Goal: Task Accomplishment & Management: Manage account settings

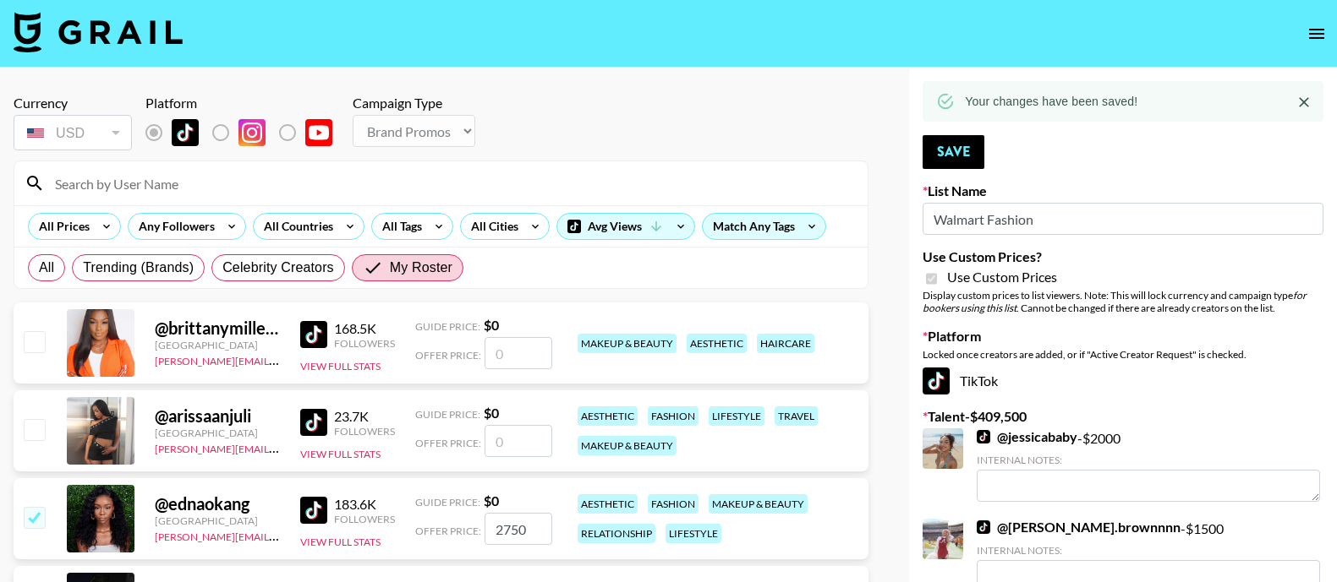
select select "Brand"
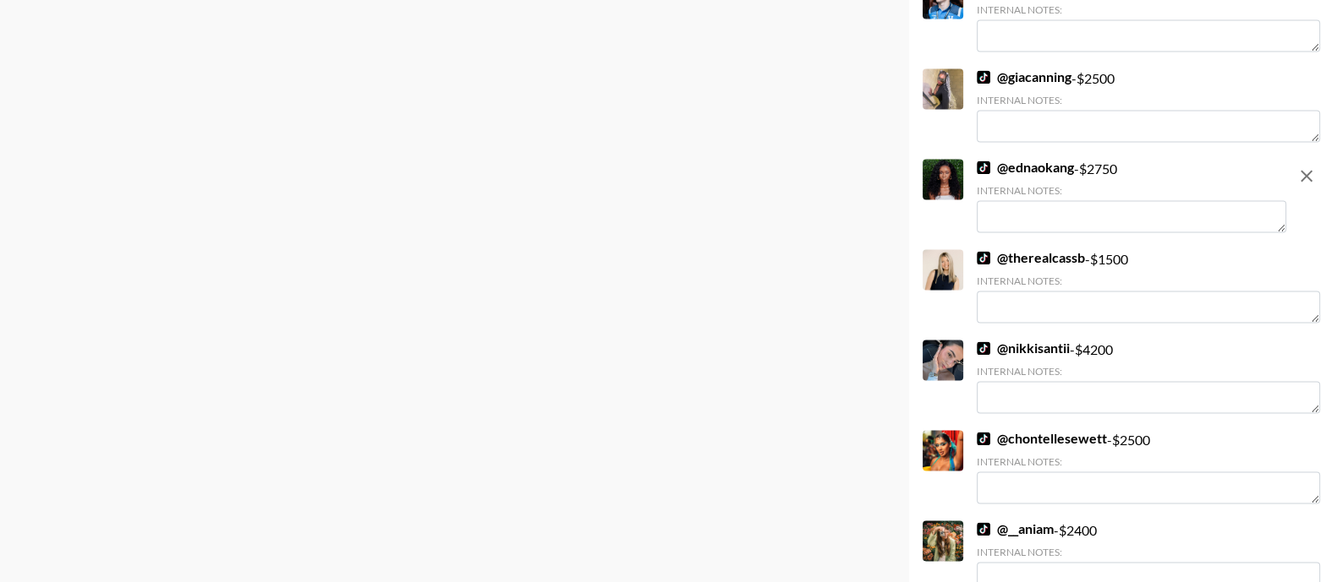
scroll to position [11034, 0]
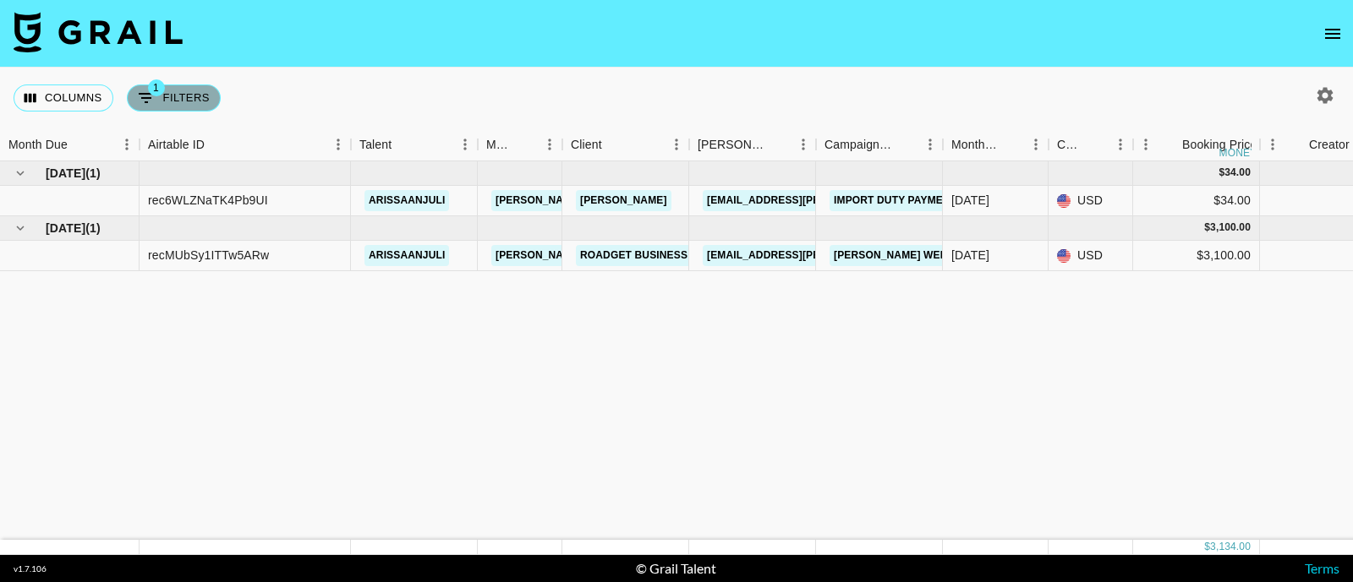
click at [189, 88] on button "1 Filters" at bounding box center [174, 98] width 94 height 27
select select "status"
select select "approved"
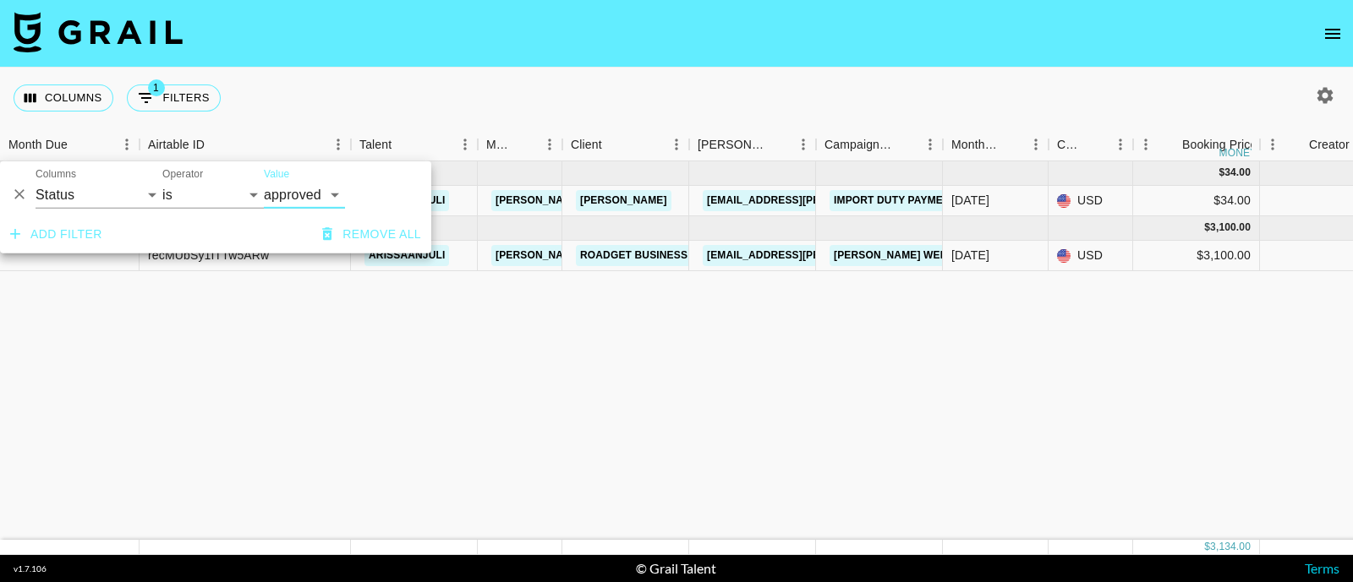
click at [283, 187] on select "confirmed declined draft posted approved cancelled badDebt" at bounding box center [304, 195] width 81 height 27
select select
click at [264, 182] on select "confirmed declined draft posted approved cancelled badDebt" at bounding box center [304, 195] width 81 height 27
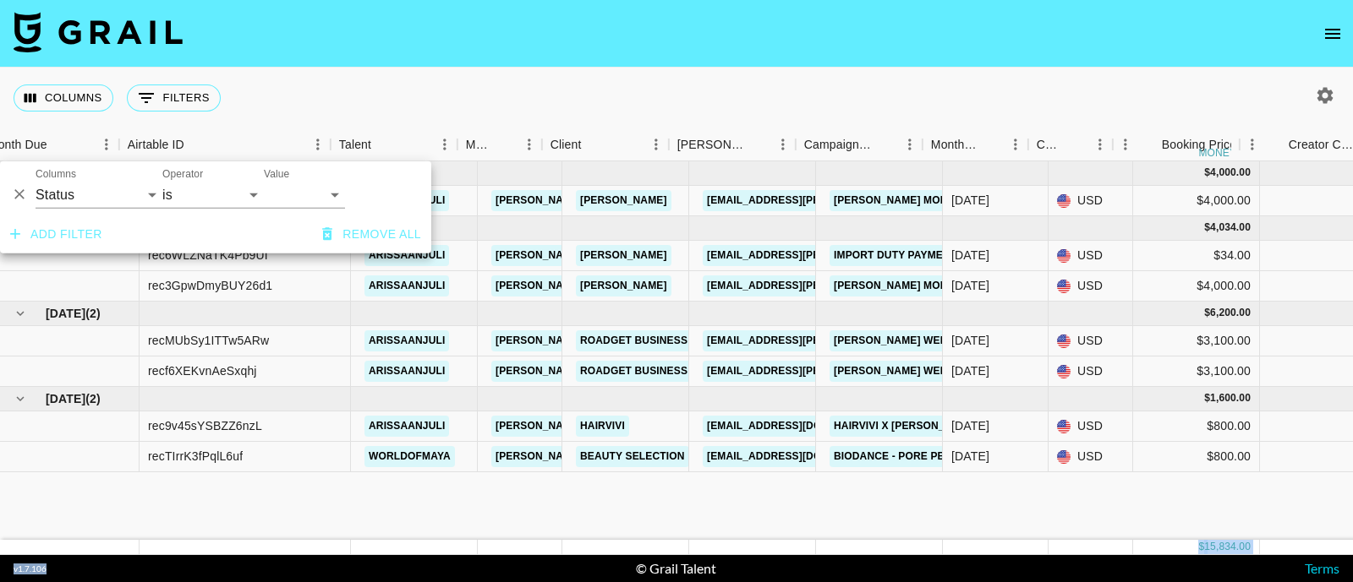
drag, startPoint x: 181, startPoint y: 555, endPoint x: 95, endPoint y: 555, distance: 86.2
click at [101, 565] on section "Columns 0 Filters + Booking Month Due Airtable ID Talent Manager Client Booker …" at bounding box center [676, 291] width 1353 height 582
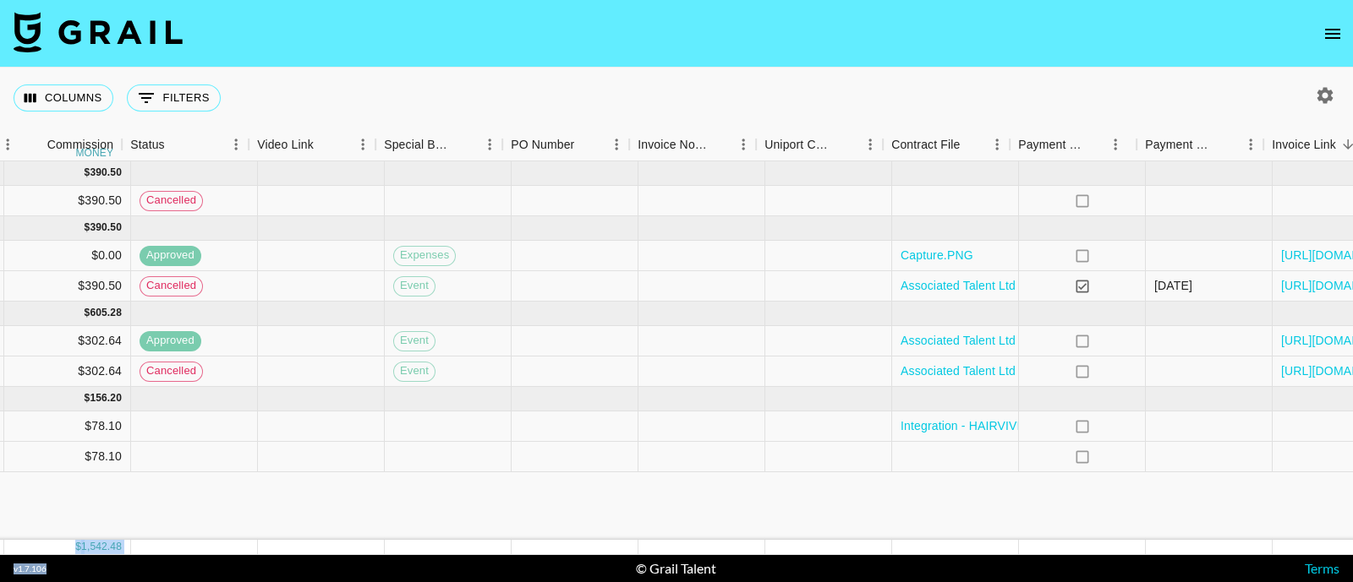
scroll to position [0, 1580]
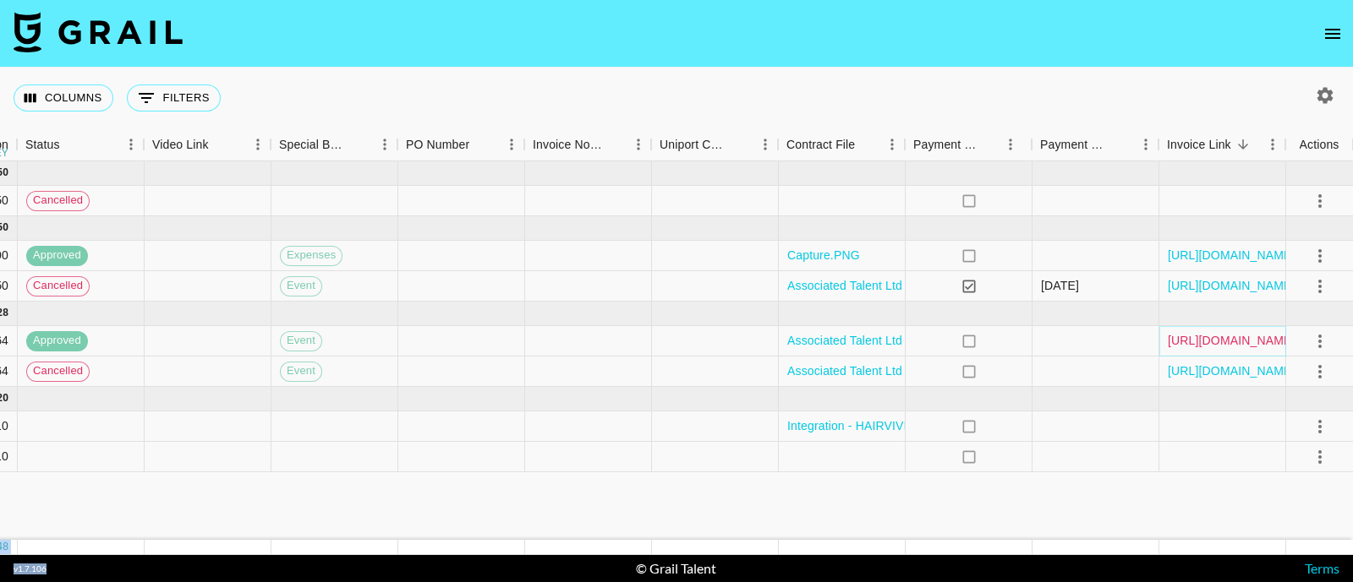
click at [1216, 344] on link "https://in.xero.com/oM8DlwU3x2fSnxyCZERIAYdIo7yV8p5IU4eovu7T" at bounding box center [1231, 340] width 128 height 17
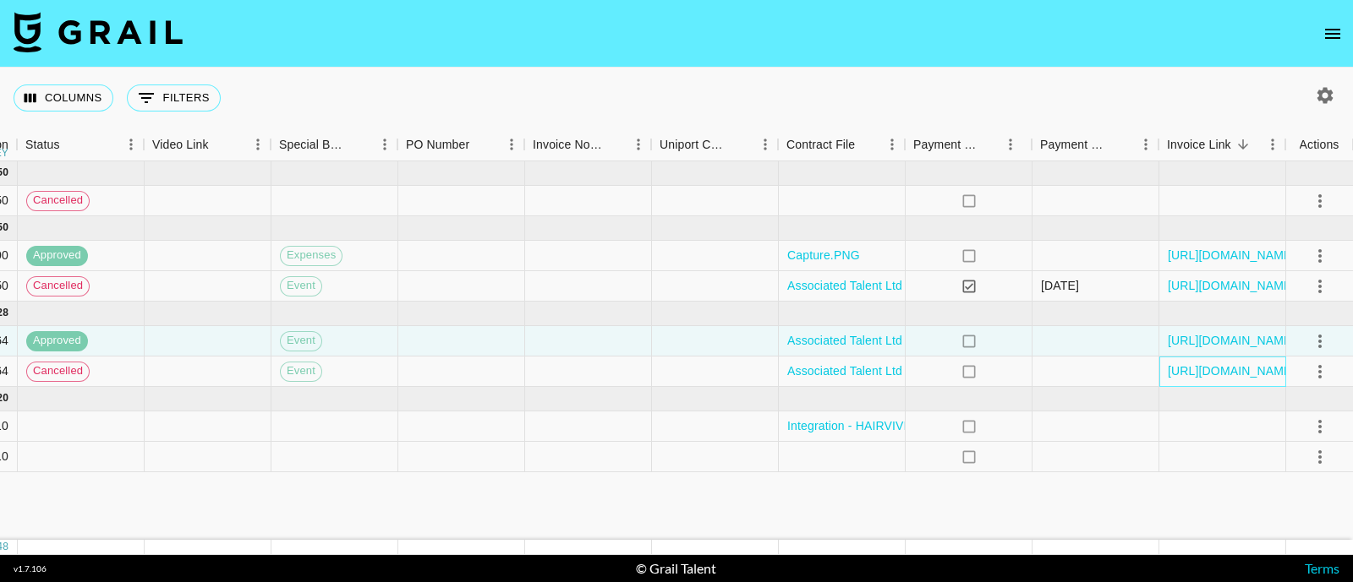
click at [1216, 385] on div "https://in.xero.com/j1mFlMdvBSP13Y6tLr3xo1cKr27IFl4tKA6BZp5u" at bounding box center [1222, 372] width 127 height 30
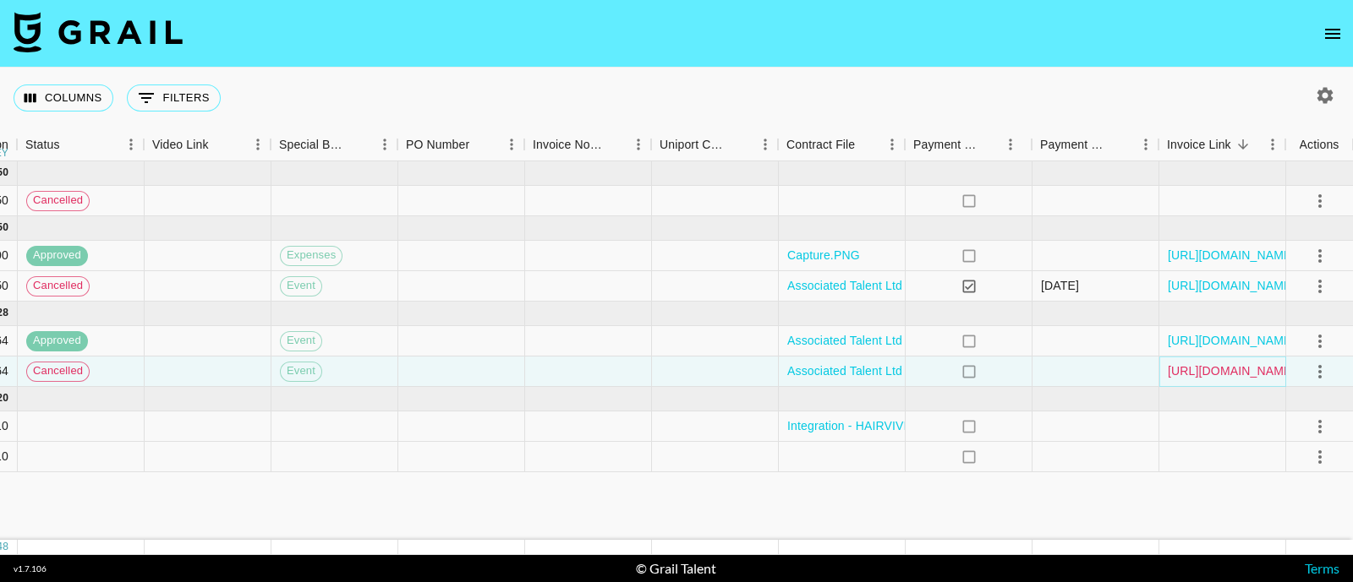
click at [1215, 378] on link "https://in.xero.com/j1mFlMdvBSP13Y6tLr3xo1cKr27IFl4tKA6BZp5u" at bounding box center [1231, 371] width 128 height 17
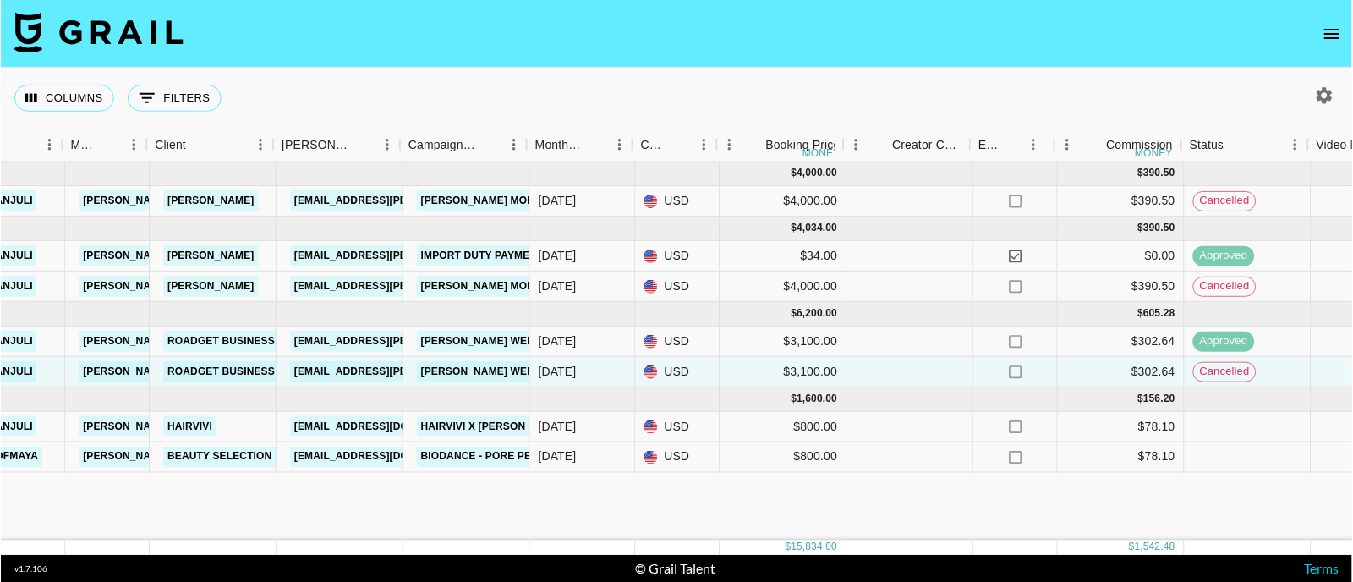
scroll to position [0, 416]
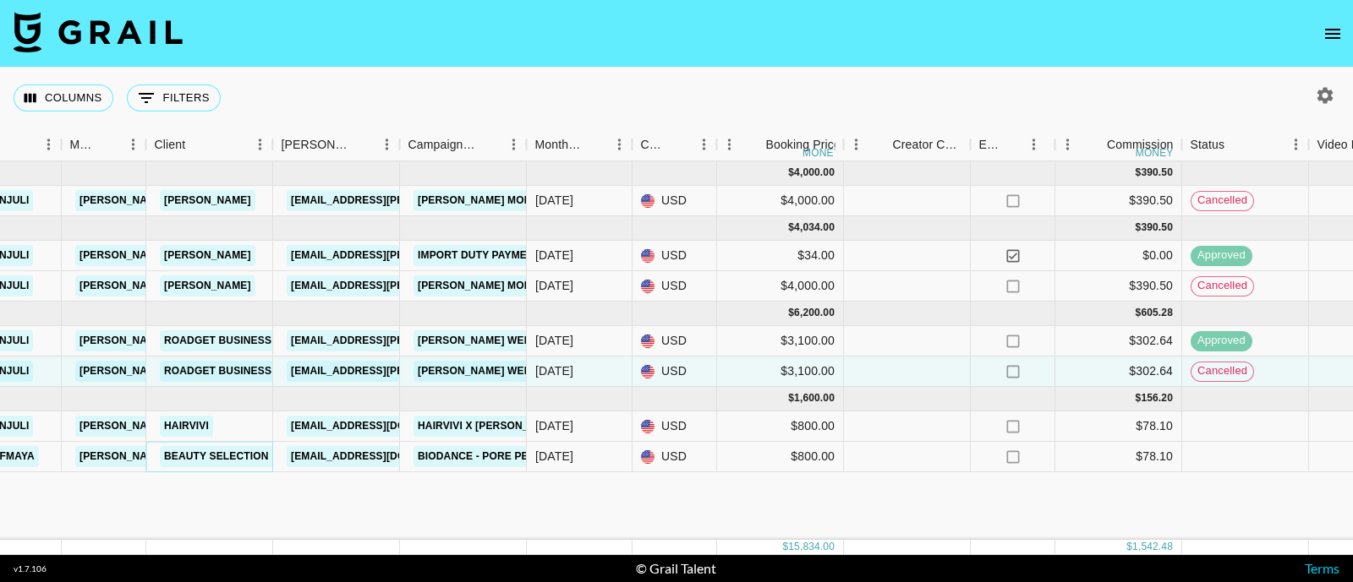
click at [228, 458] on link "Beauty Selection" at bounding box center [216, 456] width 113 height 21
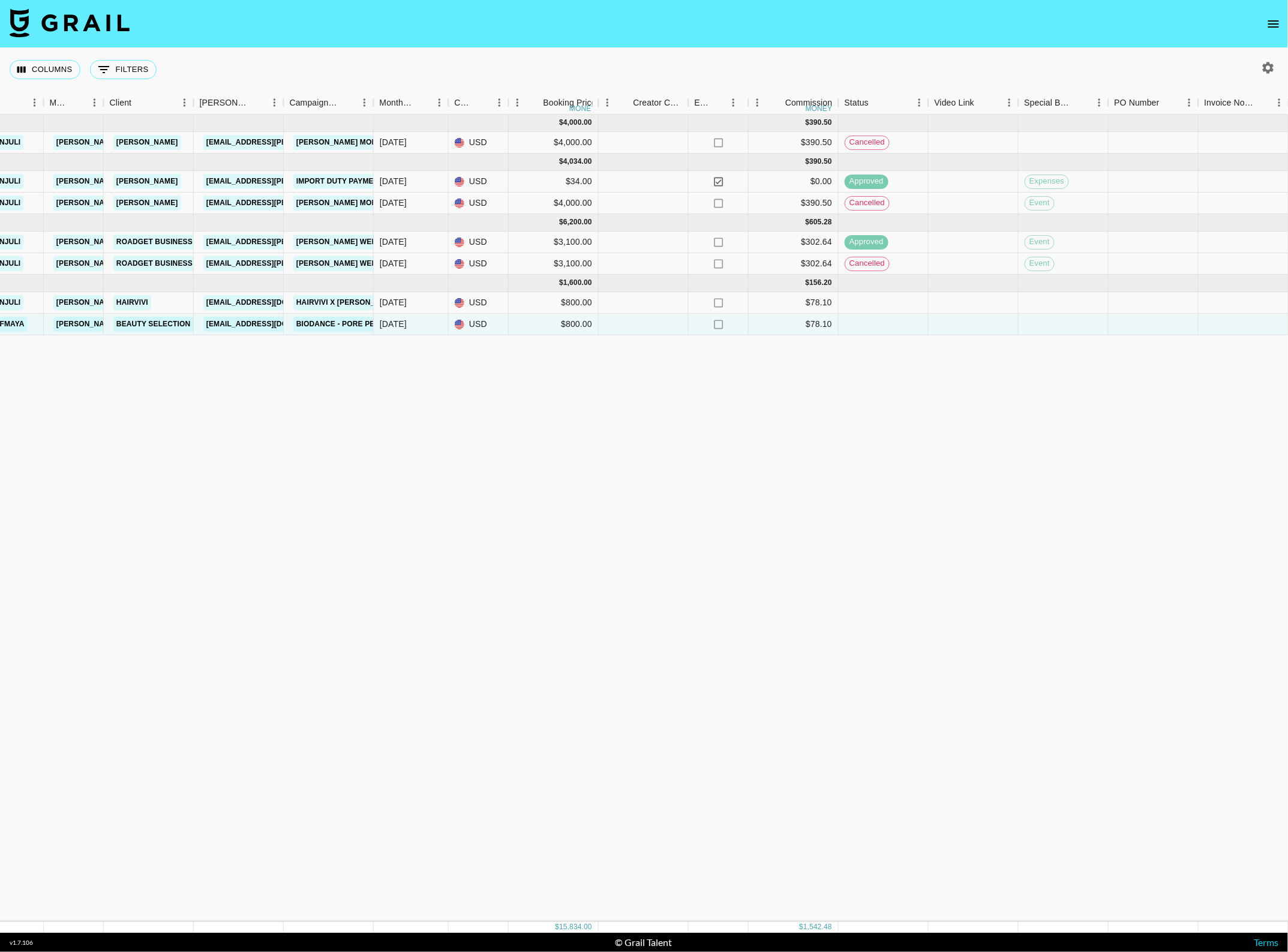
click at [634, 413] on div "Jul '25 ( 1 ) $ 4,000.00 $ 390.50 recMrsaSqMQVJq3QD arissaanjuli lillian.esedeb…" at bounding box center [745, 518] width 2081 height 807
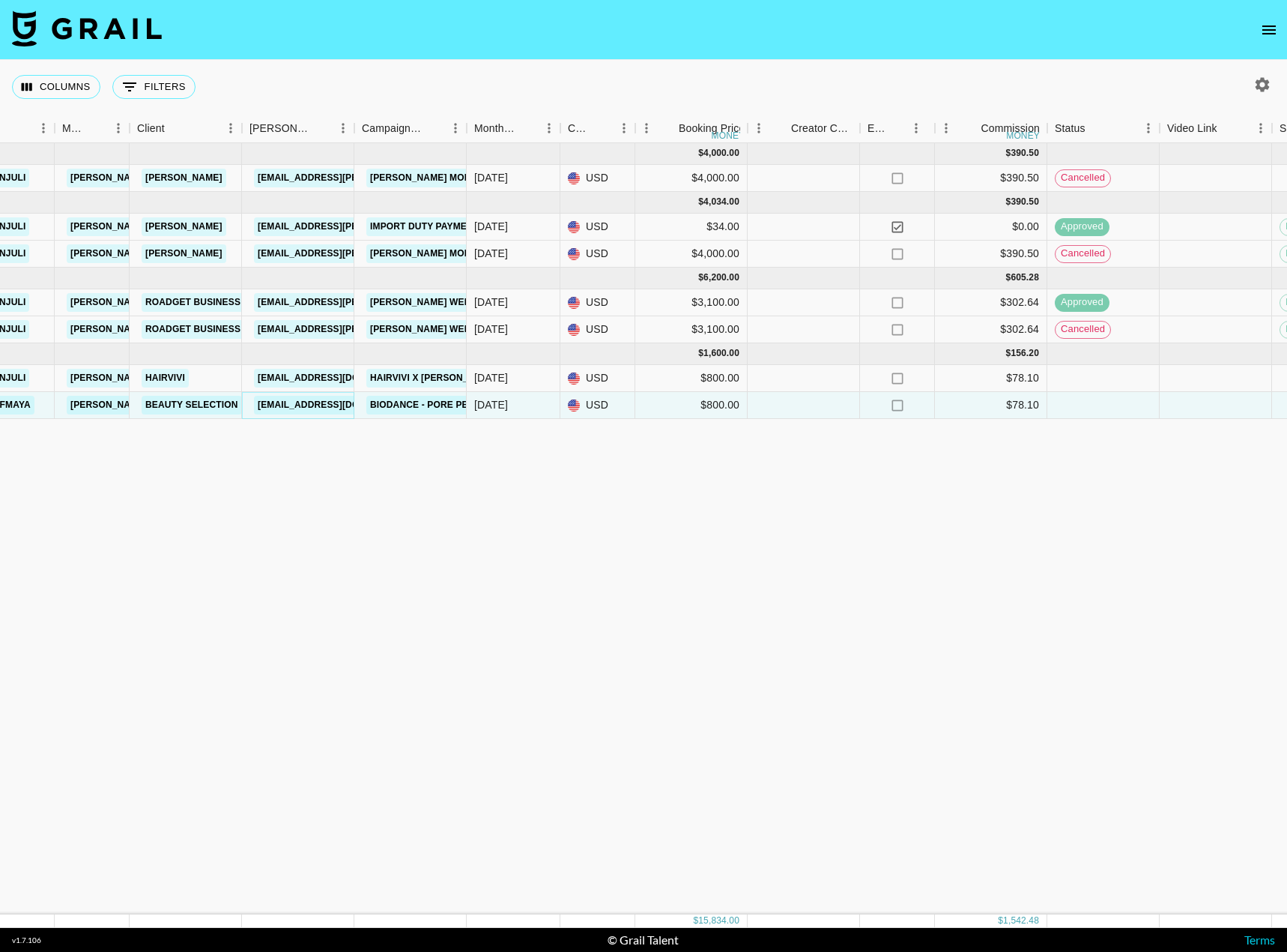
click at [274, 406] on link "heeyun.cho@beautyselection.co.kr" at bounding box center [338, 404] width 168 height 19
click at [161, 405] on link "Beauty Selection" at bounding box center [191, 404] width 100 height 19
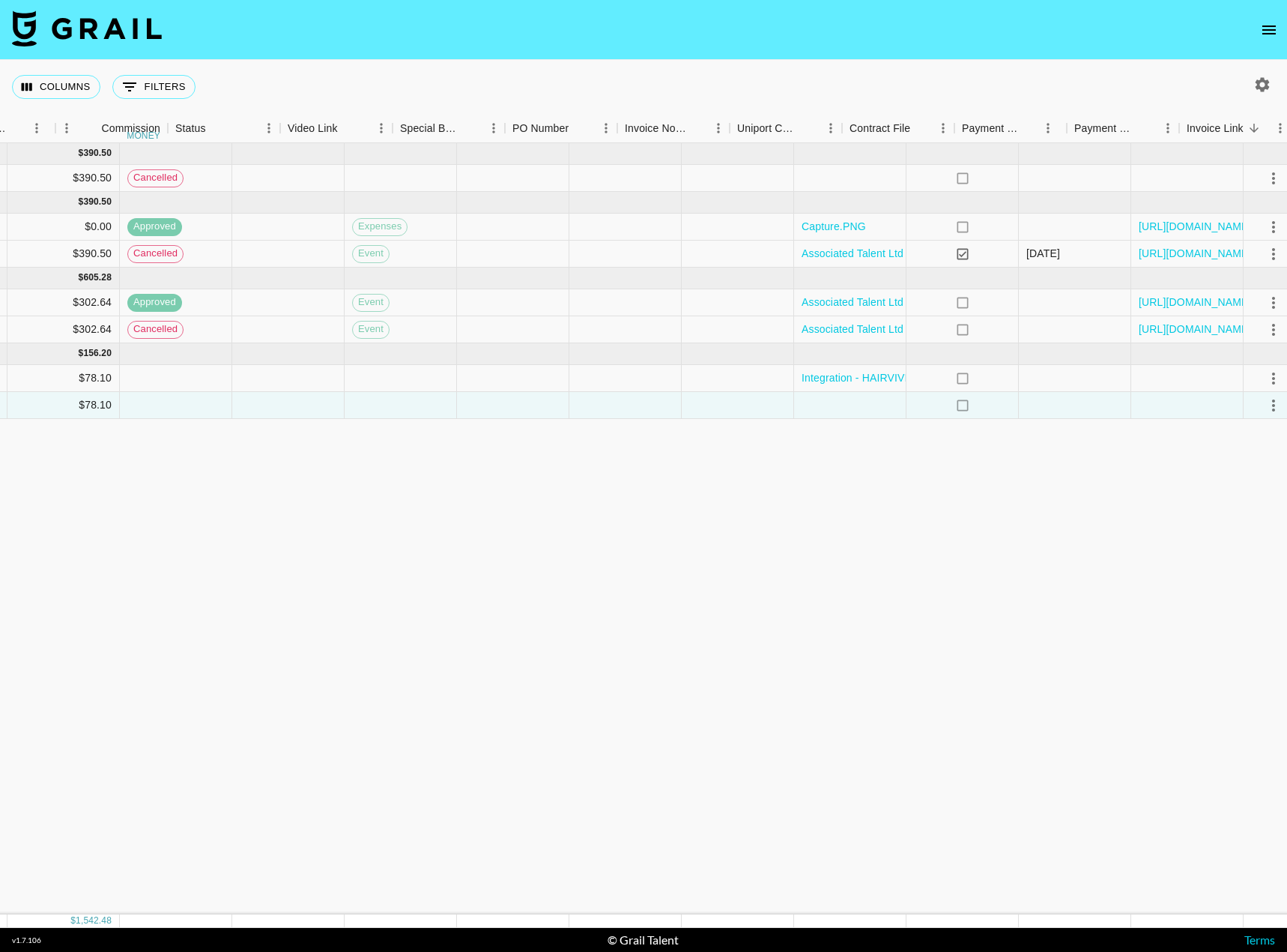
scroll to position [0, 1313]
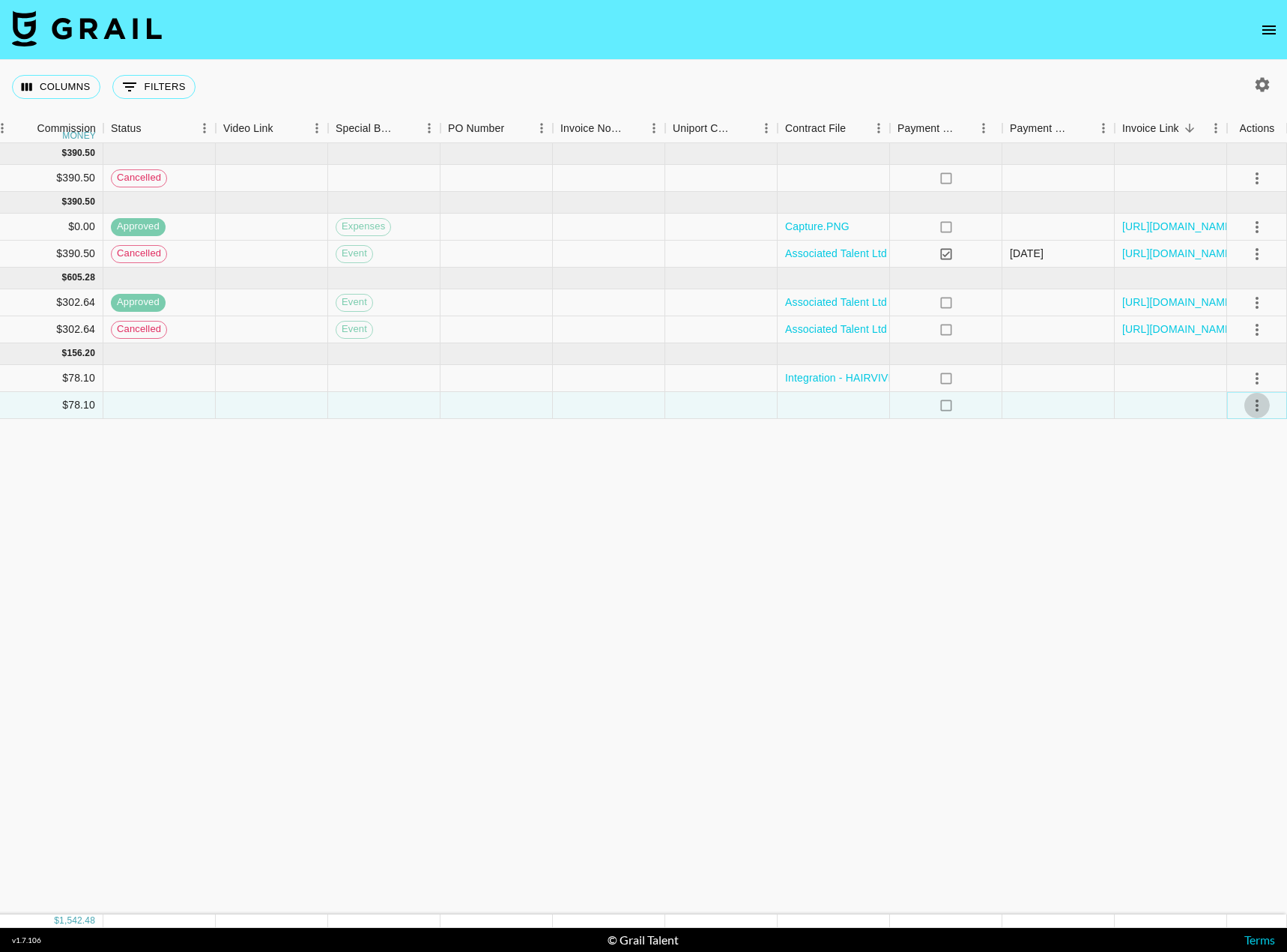
click at [1198, 410] on icon "select merge strategy" at bounding box center [1257, 405] width 18 height 18
drag, startPoint x: 1236, startPoint y: 549, endPoint x: 1103, endPoint y: 541, distance: 133.2
click at [1081, 516] on body "Columns 0 Filters + Booking Month Due Airtable ID Talent Manager Client Booker …" at bounding box center [644, 476] width 1287 height 952
click at [1198, 403] on icon "select merge strategy" at bounding box center [1257, 405] width 18 height 18
click at [1198, 434] on li "Confirm" at bounding box center [1238, 437] width 98 height 27
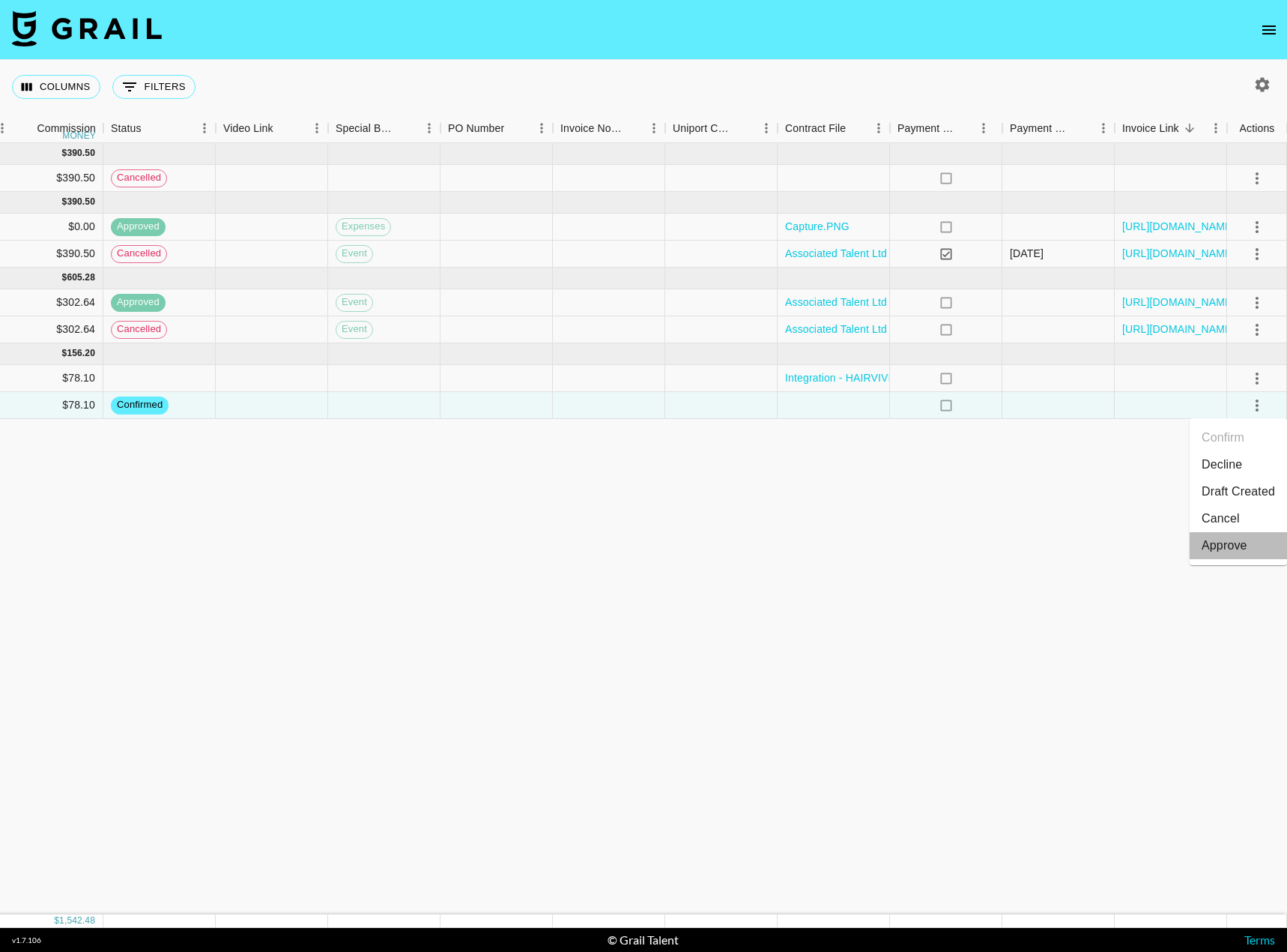
click at [1198, 516] on div "Approve" at bounding box center [1225, 545] width 46 height 18
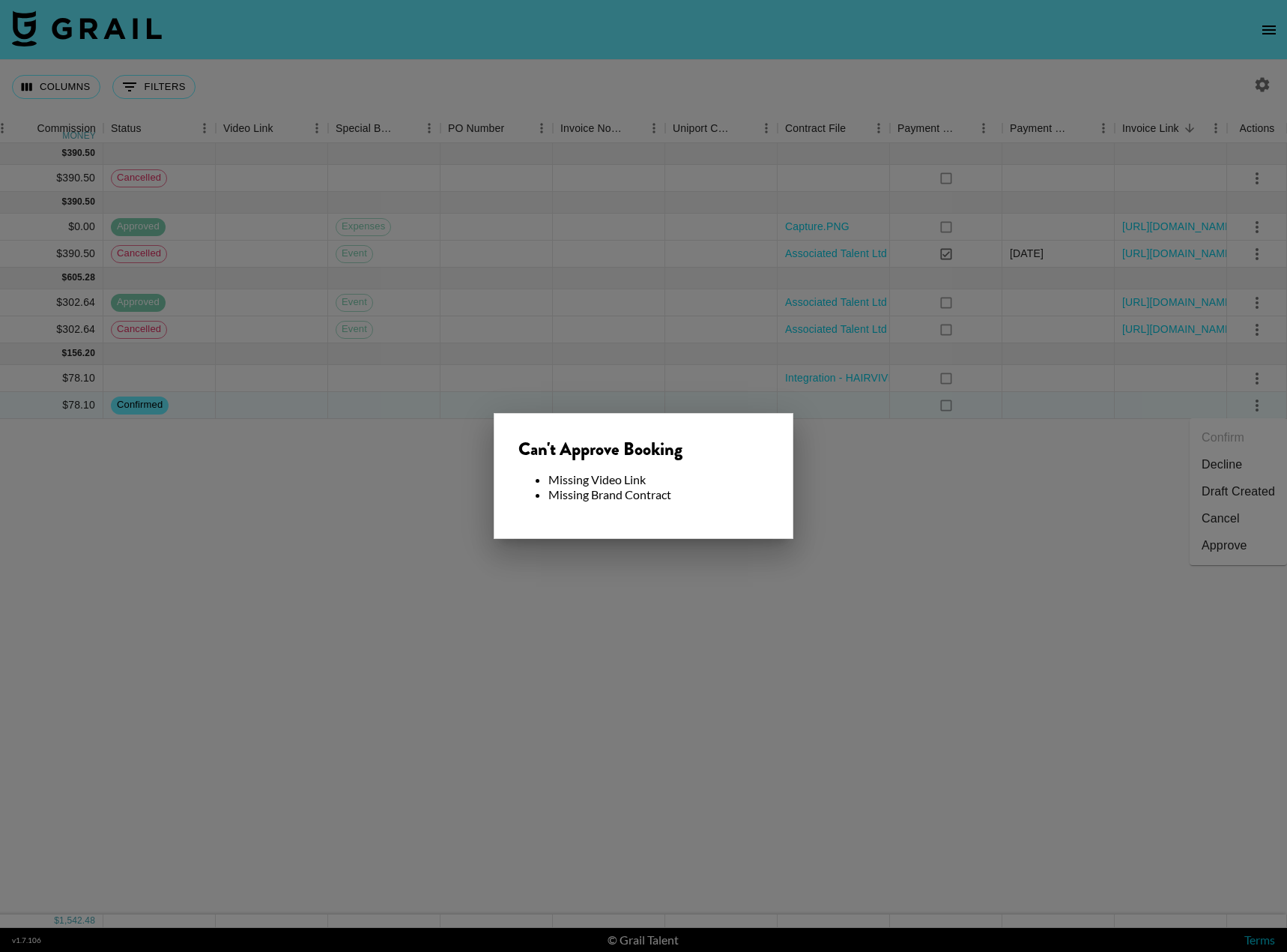
click at [882, 500] on div at bounding box center [644, 476] width 1287 height 952
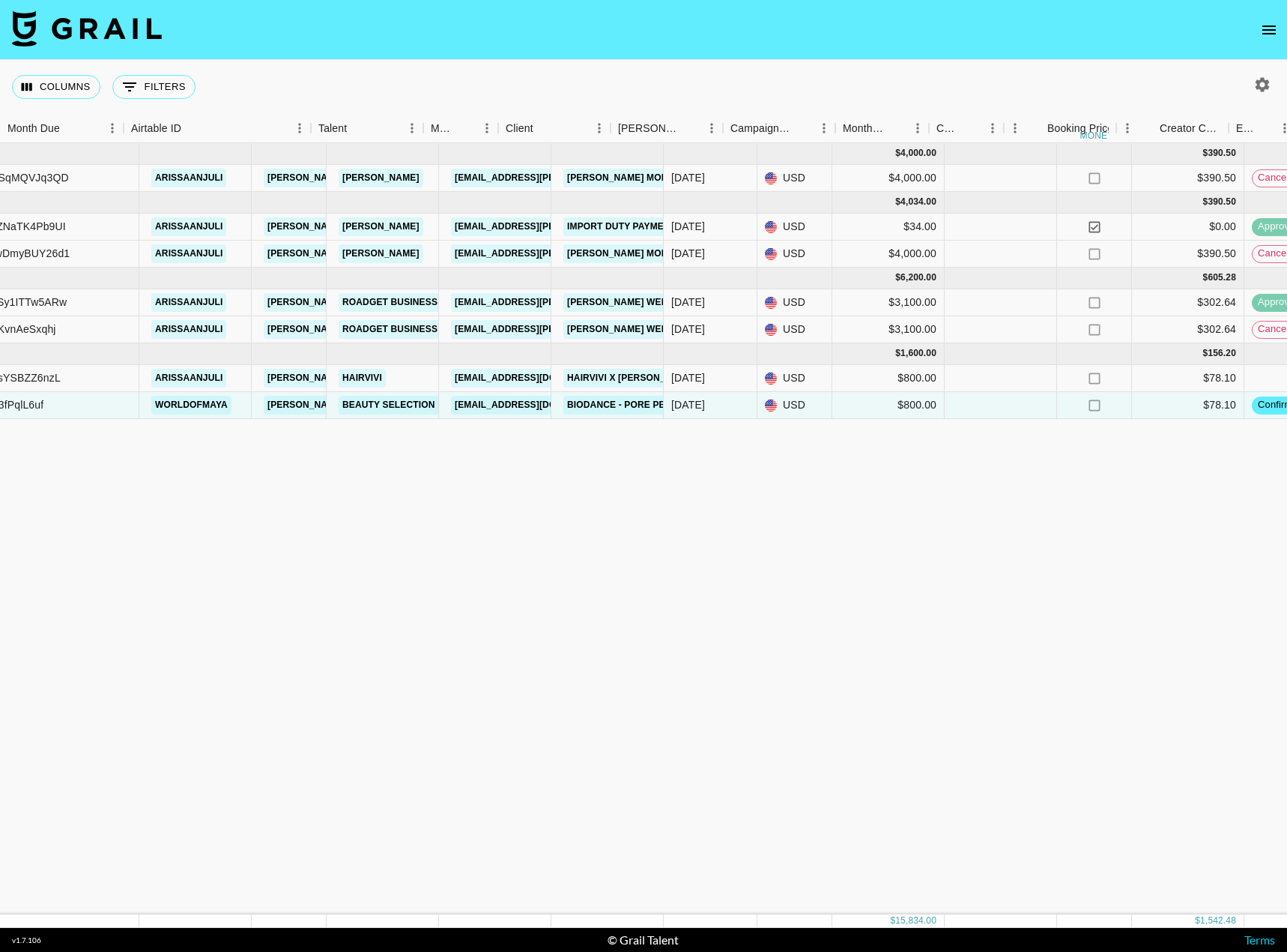
scroll to position [0, 0]
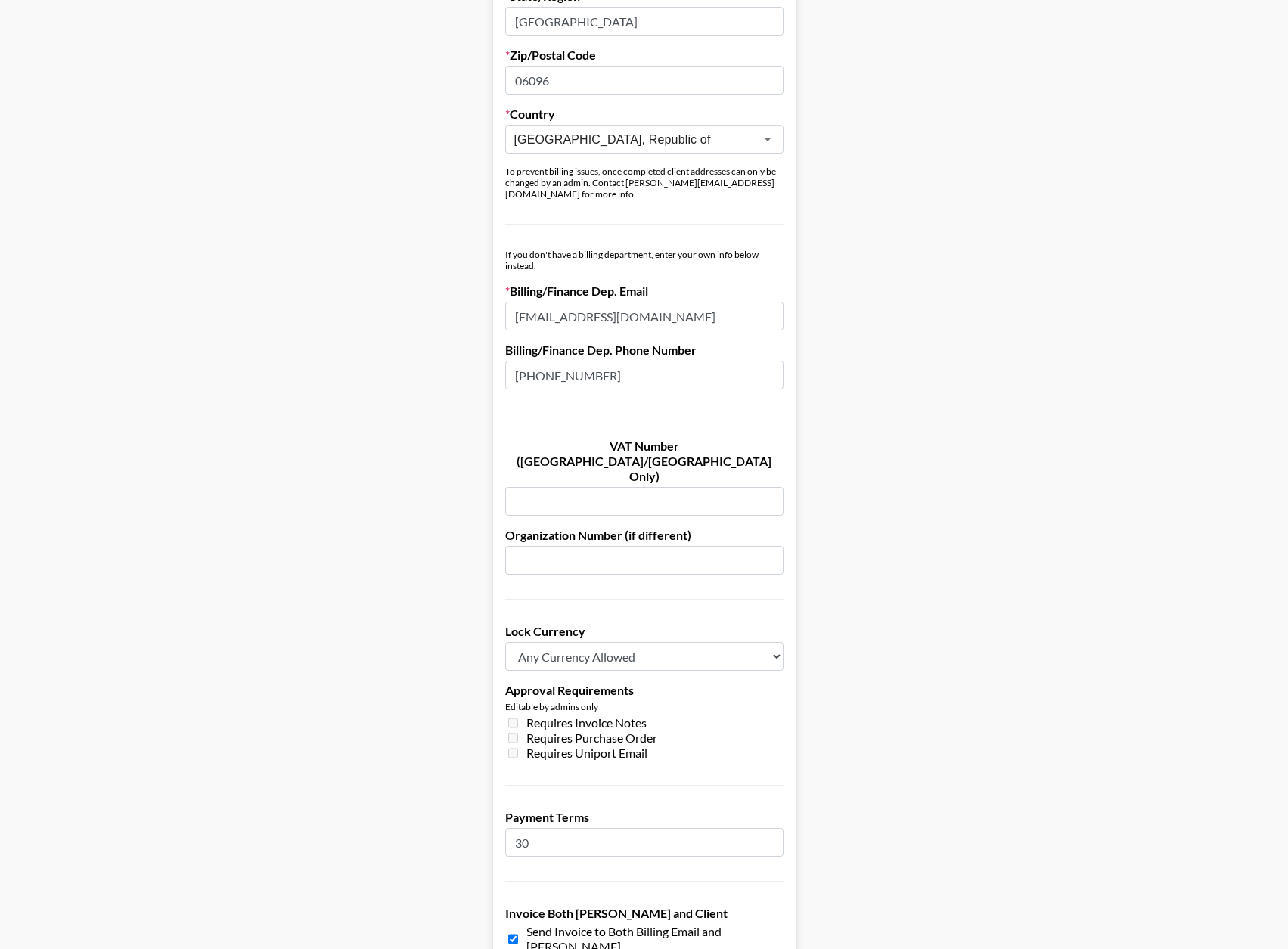
scroll to position [681, 0]
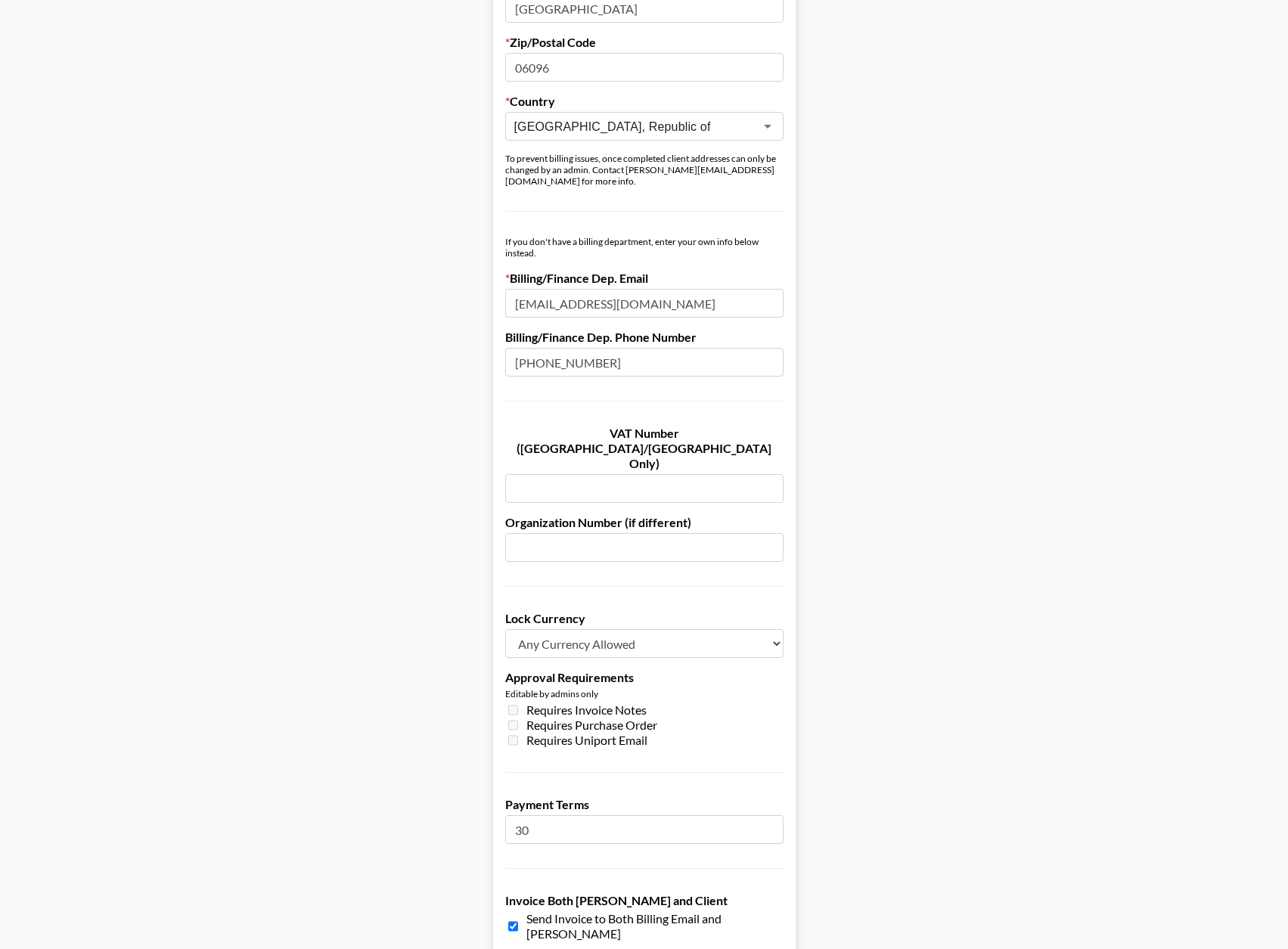
drag, startPoint x: 707, startPoint y: 295, endPoint x: 365, endPoint y: 344, distance: 345.5
click at [365, 344] on main "Send New Client Form to Client Copy Link to Client Form Company Name Beauty Sel…" at bounding box center [644, 206] width 1264 height 1604
click at [619, 290] on input "email" at bounding box center [644, 303] width 278 height 29
paste input "[EMAIL_ADDRESS][DOMAIN_NAME]"
type input "[EMAIL_ADDRESS][DOMAIN_NAME]"
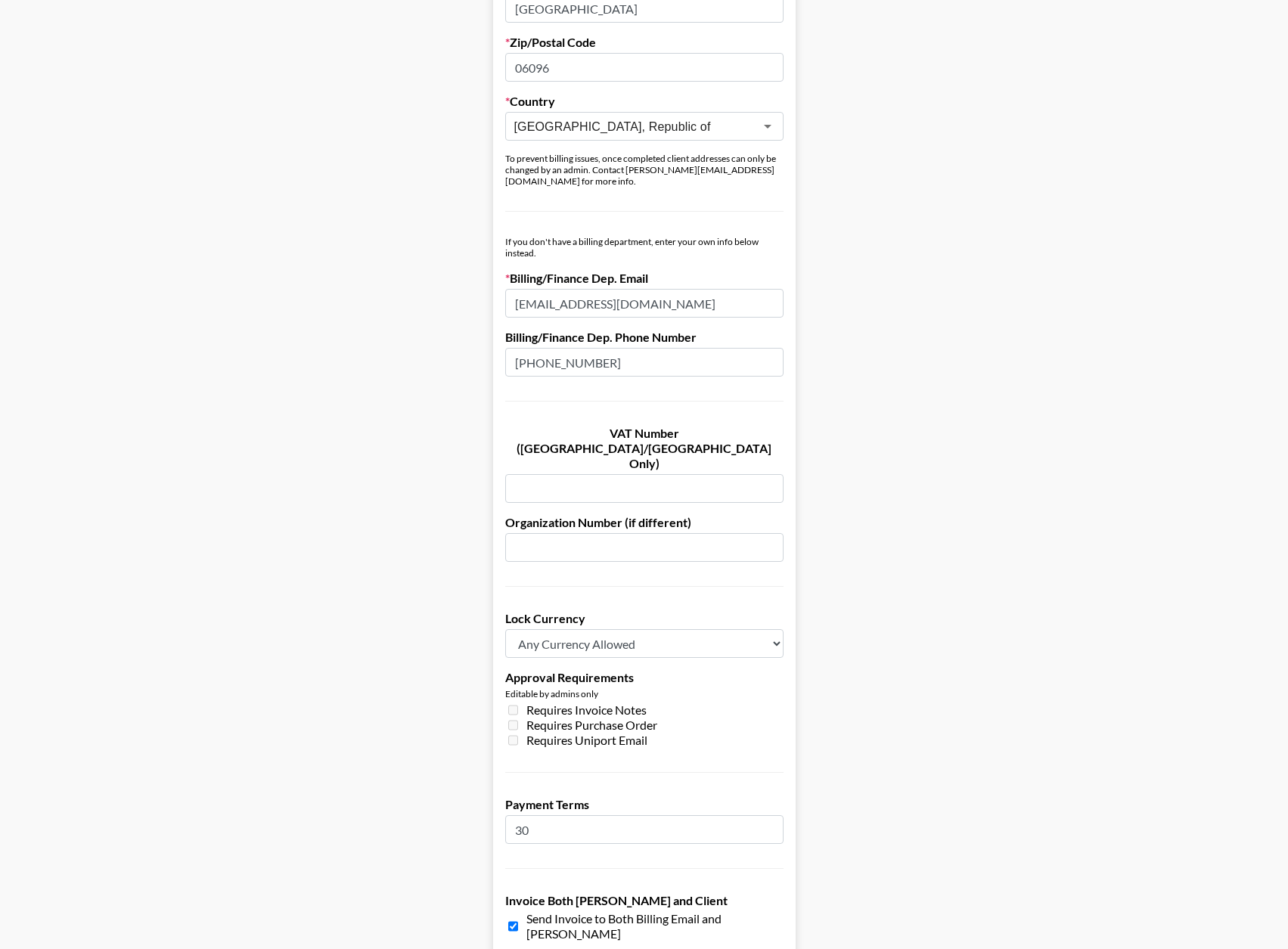
click at [388, 252] on main "Send New Client Form to Client Copy Link to Client Form Company Name Beauty Sel…" at bounding box center [644, 206] width 1264 height 1604
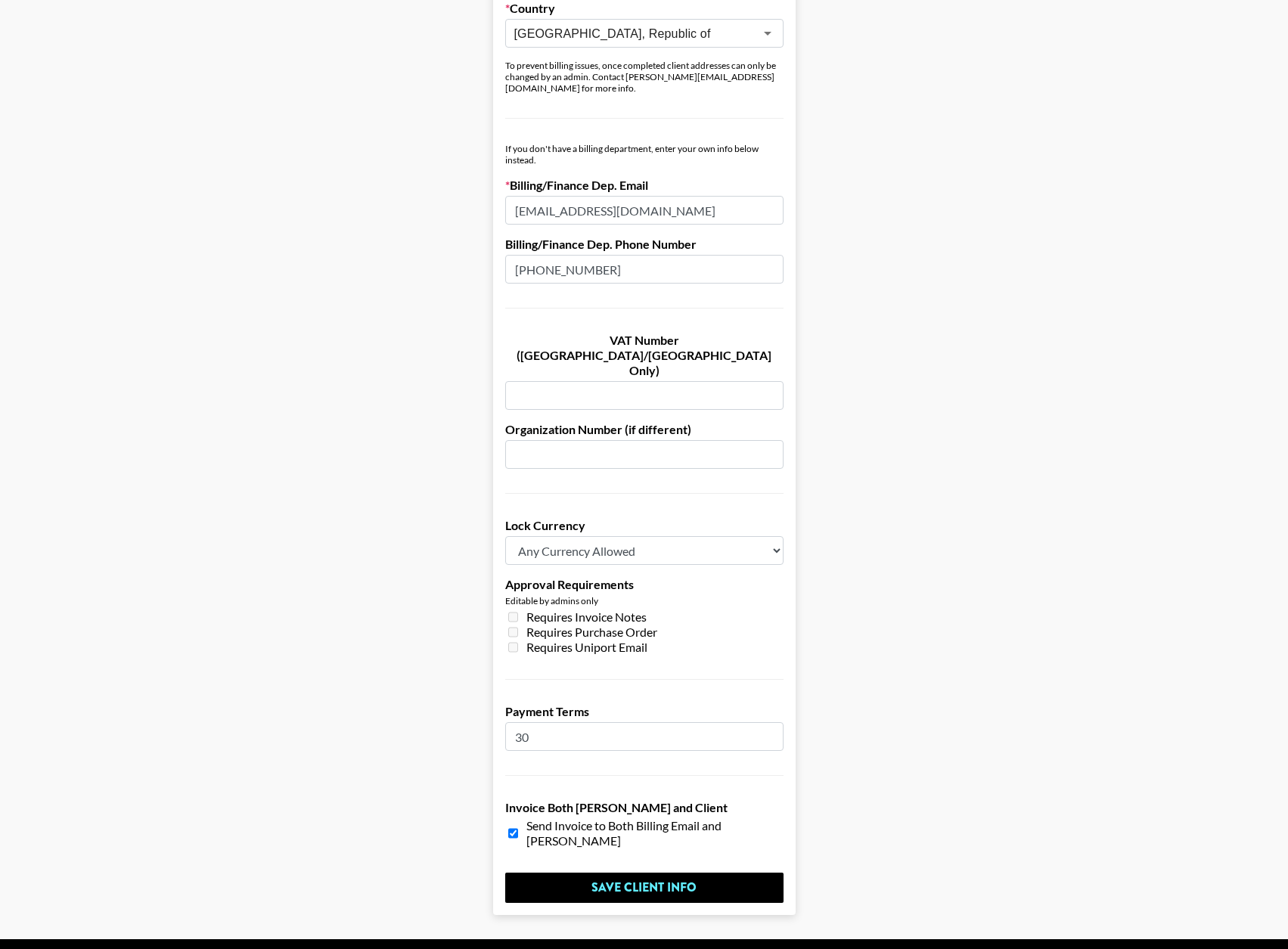
scroll to position [783, 0]
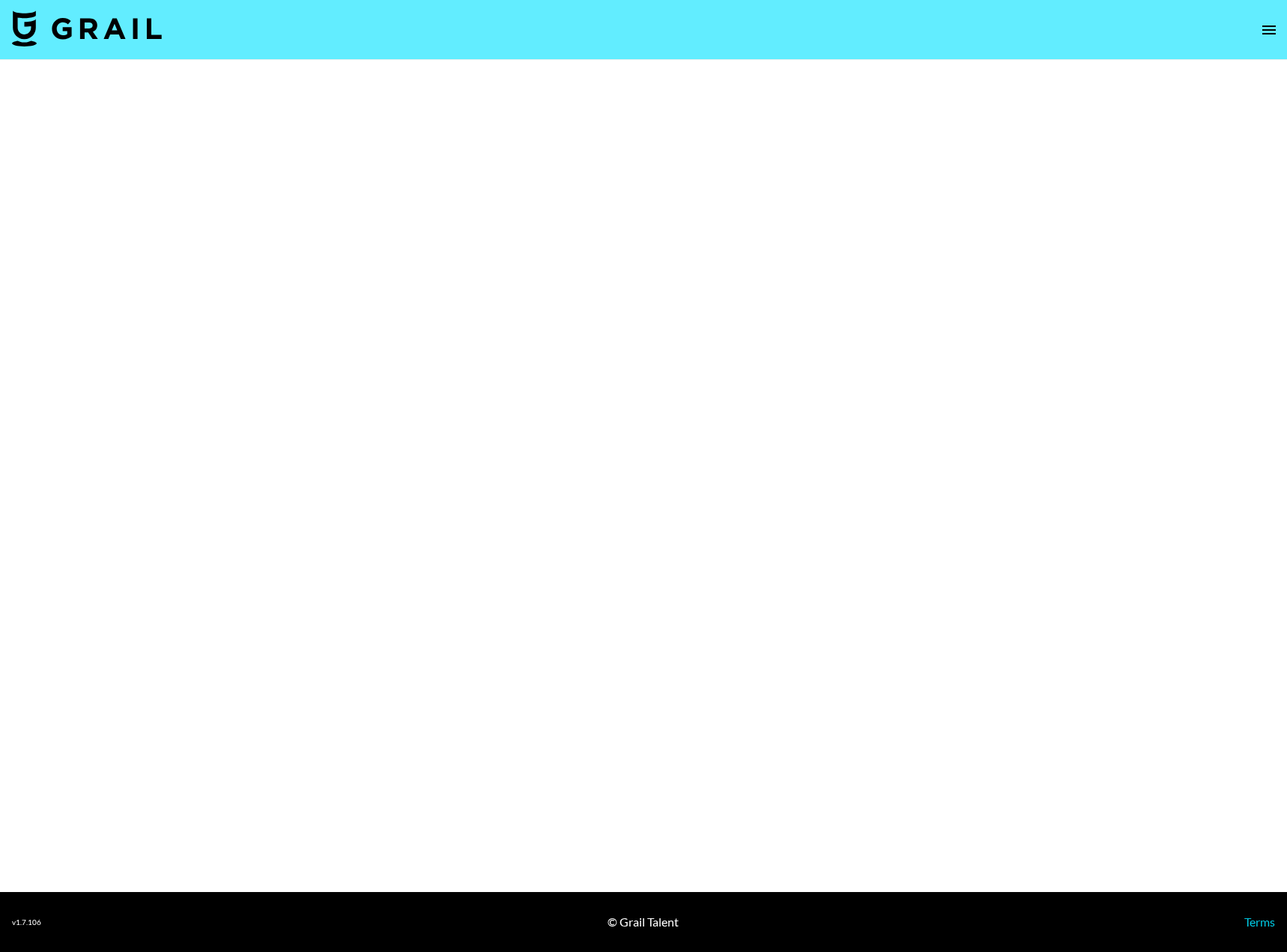
select select "Brand"
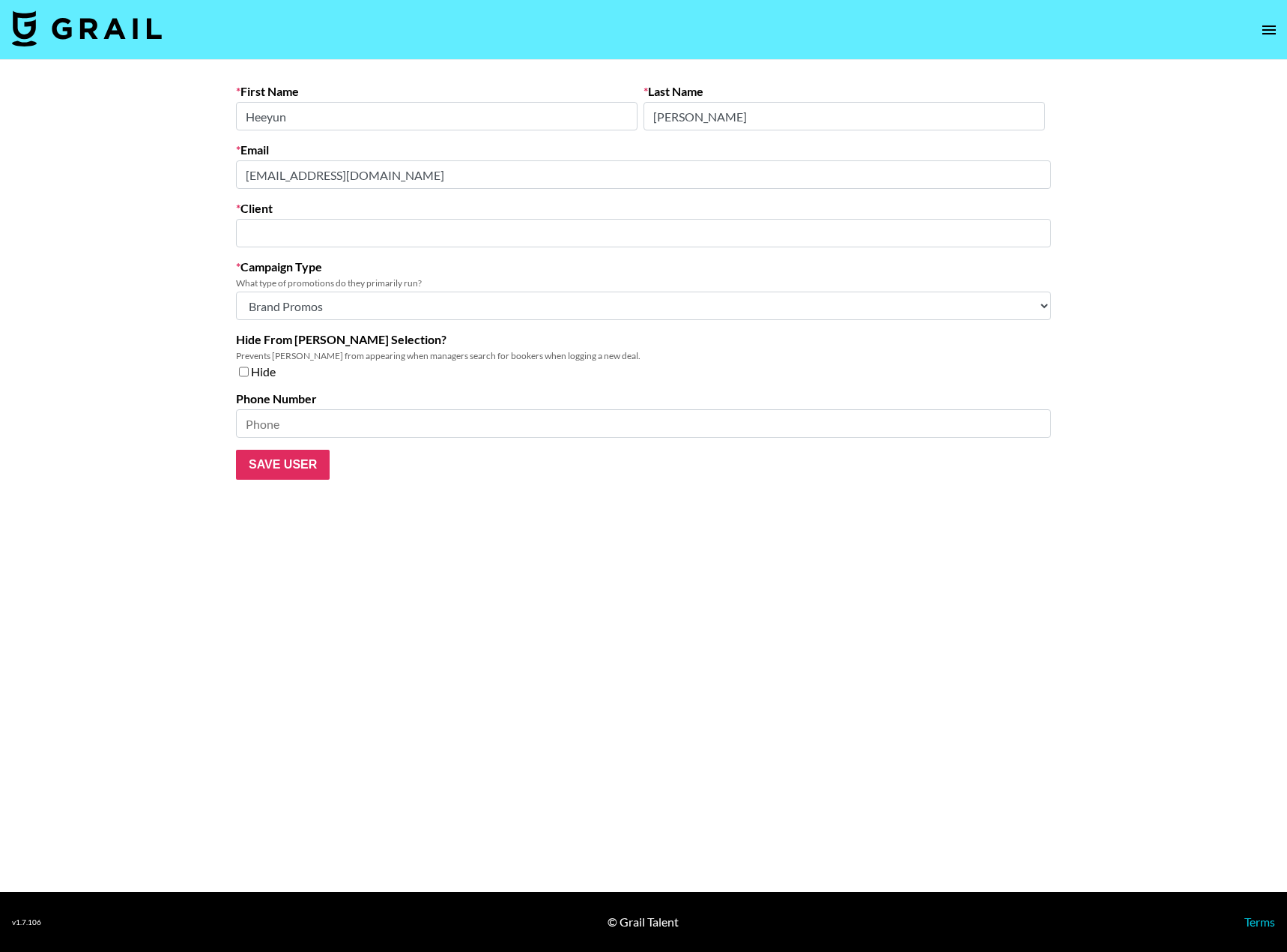
type input "Beauty Selection"
click at [302, 312] on select "Choose Type... Song Promos Brand Promos Both (They work at an agency)" at bounding box center [644, 306] width 815 height 28
click at [462, 487] on main "First Name Heeyun Last Name Choi Email heeyun.cho@beautyselection.co.kr Client …" at bounding box center [644, 476] width 1287 height 831
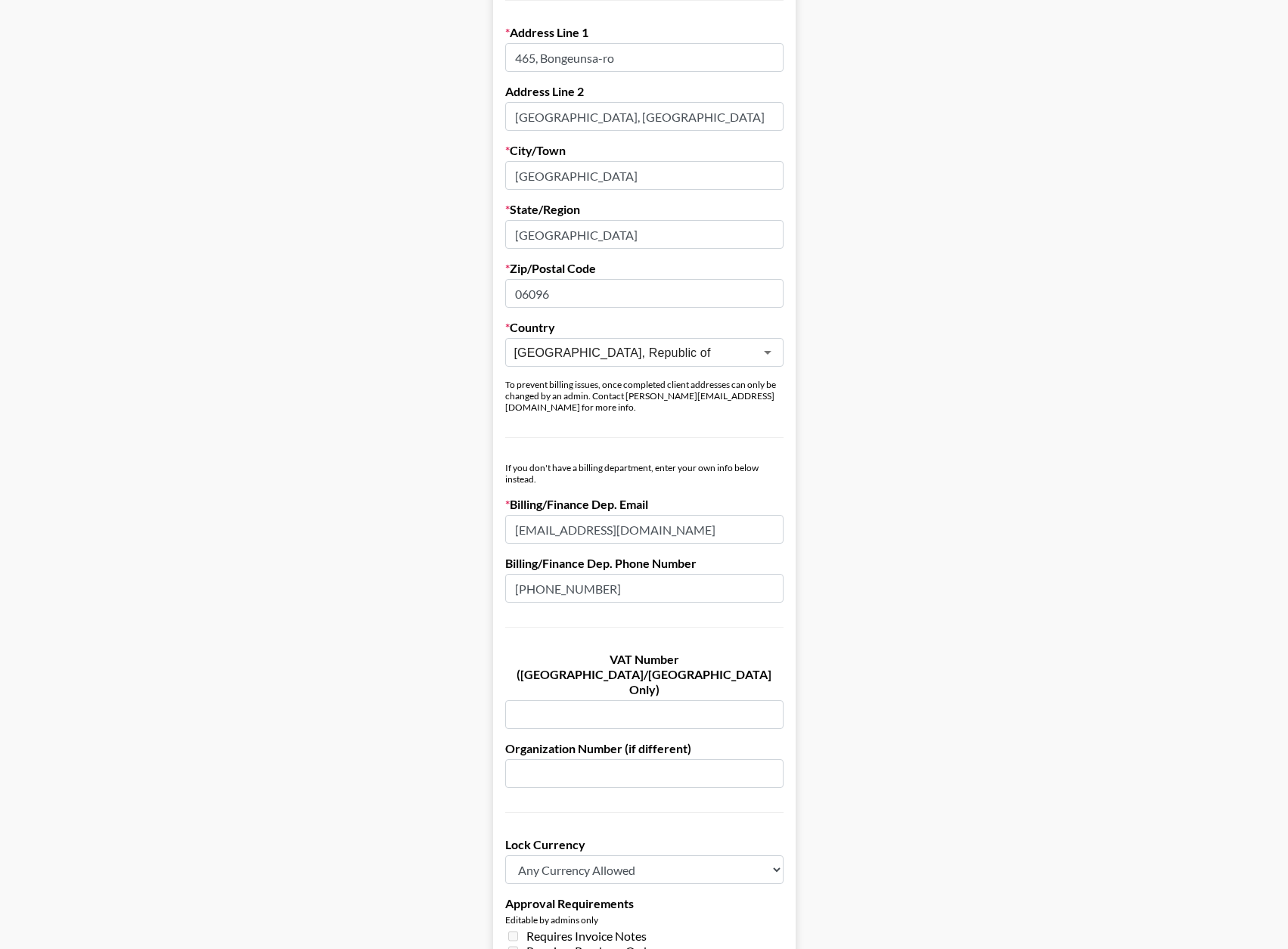
scroll to position [783, 0]
